Goal: Obtain resource: Obtain resource

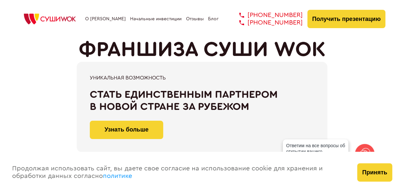
click at [188, 22] on link "Отзывы" at bounding box center [195, 18] width 18 height 5
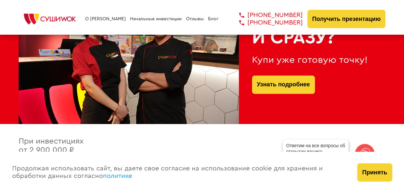
scroll to position [464, 0]
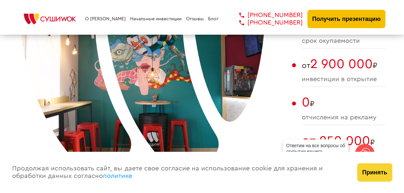
click at [341, 28] on button "Получить презентацию" at bounding box center [346, 19] width 78 height 18
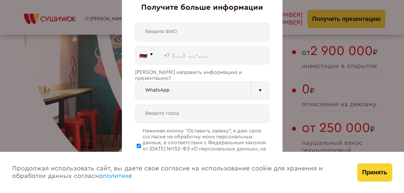
scroll to position [1972, 0]
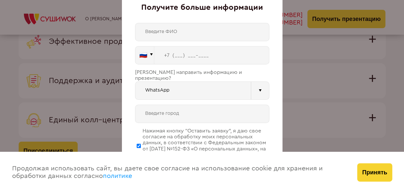
click at [219, 97] on div "🇷🇺 🇹🇷 🇧🇾 🇰🇬 🇰🇿 🇦🇿 🇦🇲 🇬🇪 🇷🇺 Vider" at bounding box center [202, 105] width 134 height 164
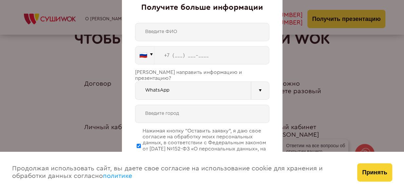
scroll to position [2606, 0]
